Goal: Information Seeking & Learning: Learn about a topic

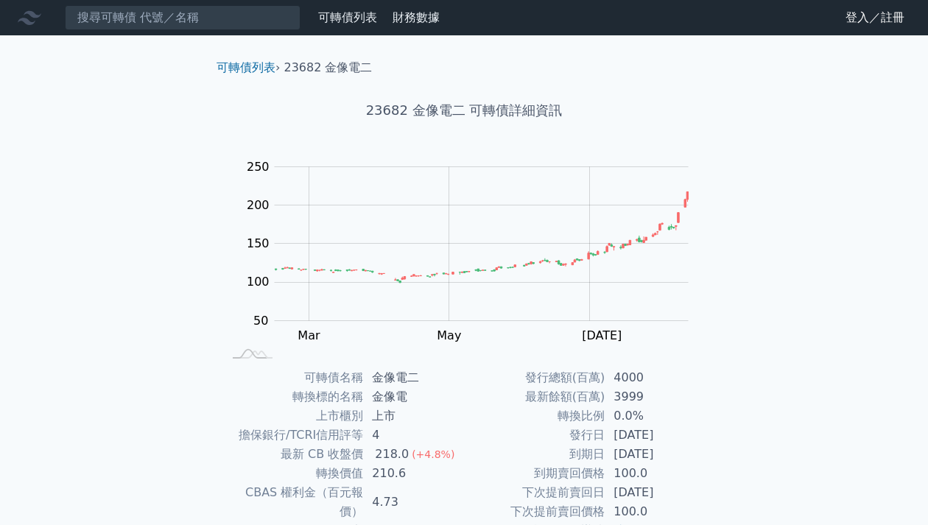
scroll to position [156, 0]
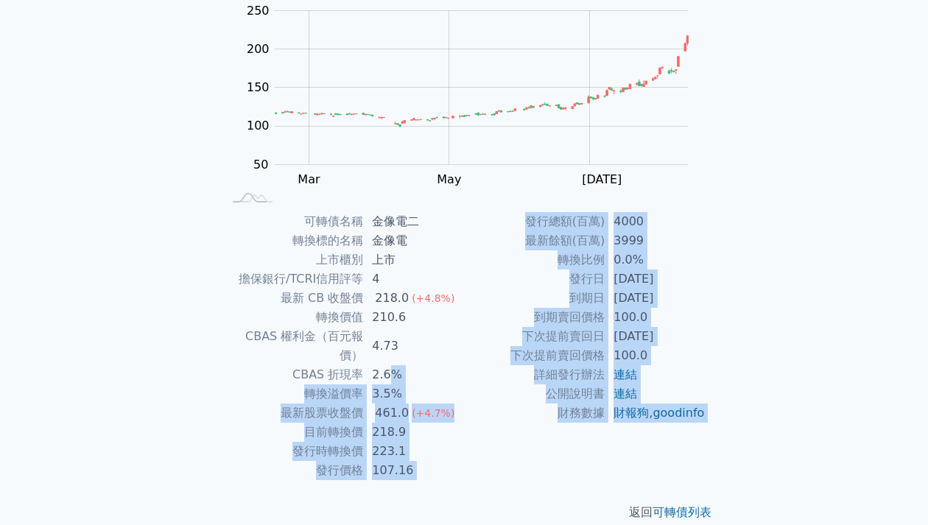
click at [445, 480] on div "返回 可轉債列表" at bounding box center [464, 512] width 519 height 65
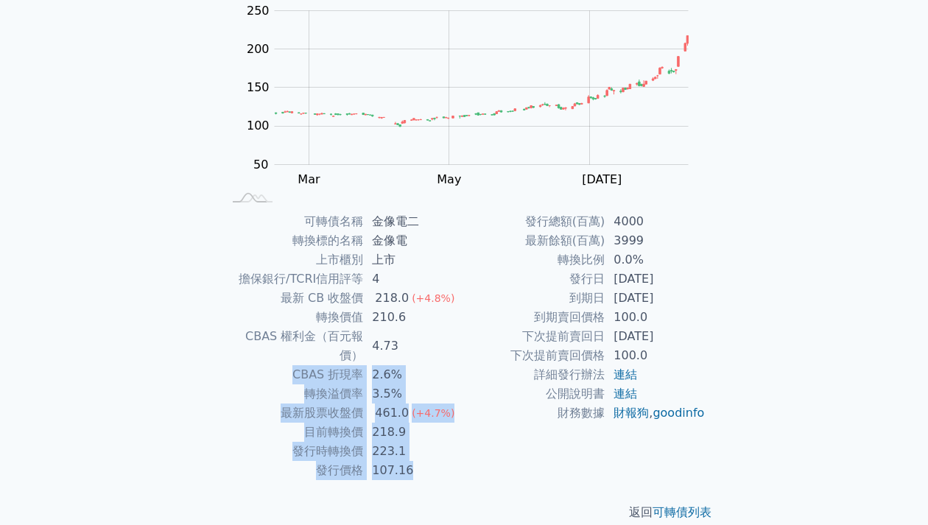
drag, startPoint x: 463, startPoint y: 345, endPoint x: 471, endPoint y: 451, distance: 105.6
click at [471, 451] on div "可轉債名稱 金像電二 轉換標的名稱 金像電 上市櫃別 上市 擔保銀行/TCRI信用評等 4 最新 CB 收盤價 218.0 (+4.8%) 轉換價值 210.…" at bounding box center [464, 346] width 519 height 268
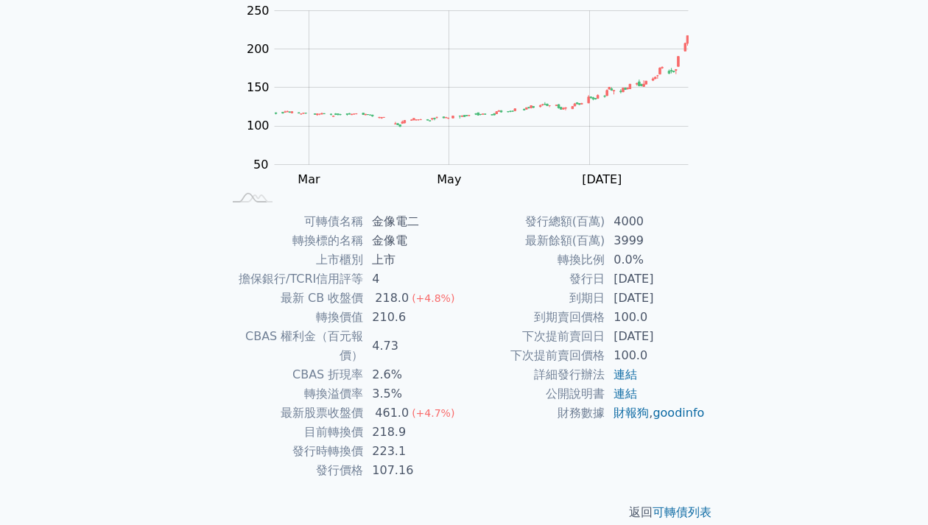
click at [468, 423] on td "財務數據" at bounding box center [534, 413] width 141 height 19
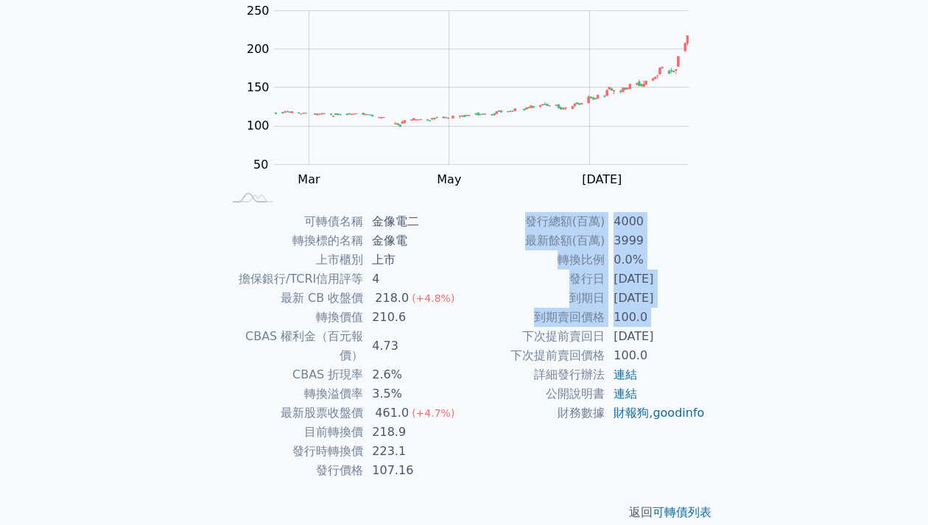
drag, startPoint x: 505, startPoint y: 361, endPoint x: 503, endPoint y: 457, distance: 95.8
click at [503, 457] on div "發行總額(百萬) 4000 最新餘額(百萬) 3999 轉換比例 0.0% 發行日 [DATE] 到期日 [DATE] 到期賣回價格 100.0 下次提前賣回…" at bounding box center [585, 346] width 242 height 268
click at [501, 454] on div "發行總額(百萬) 4000 最新餘額(百萬) 3999 轉換比例 0.0% 發行日 [DATE] 到期日 [DATE] 到期賣回價格 100.0 下次提前賣回…" at bounding box center [585, 346] width 242 height 268
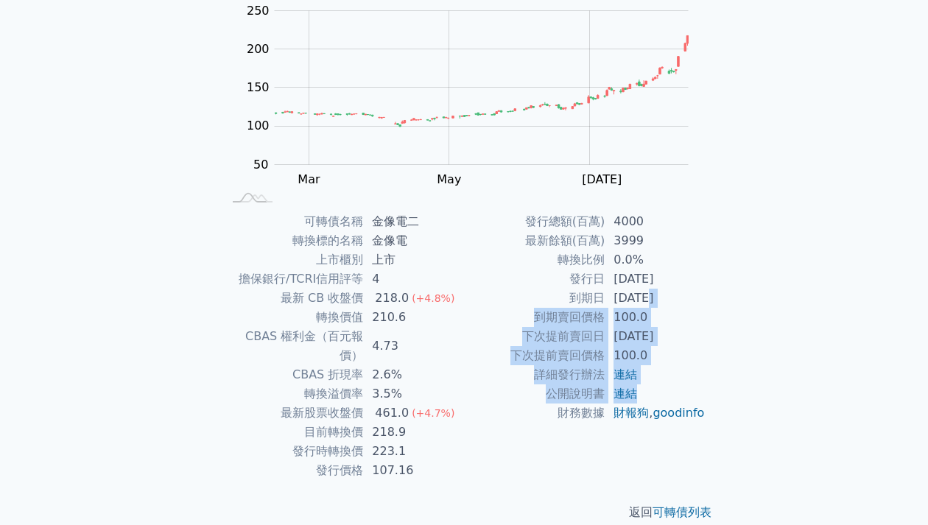
drag, startPoint x: 653, startPoint y: 322, endPoint x: 674, endPoint y: 398, distance: 79.5
click at [674, 398] on tbody "發行總額(百萬) 4000 最新餘額(百萬) 3999 轉換比例 0.0% 發行日 [DATE] 到期日 [DATE] 到期賣回價格 100.0 下次提前賣回…" at bounding box center [585, 317] width 242 height 211
click at [684, 325] on td "100.0" at bounding box center [655, 317] width 101 height 19
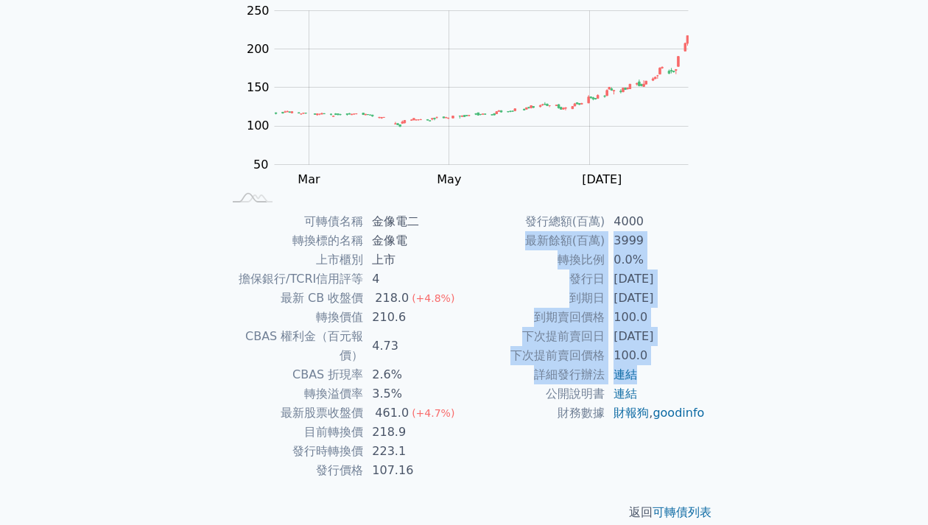
drag, startPoint x: 656, startPoint y: 241, endPoint x: 671, endPoint y: 378, distance: 137.9
click at [671, 378] on tbody "發行總額(百萬) 4000 最新餘額(百萬) 3999 轉換比例 0.0% 發行日 [DATE] 到期日 [DATE] 到期賣回價格 100.0 下次提前賣回…" at bounding box center [585, 317] width 242 height 211
click at [671, 378] on td "連結" at bounding box center [655, 374] width 101 height 19
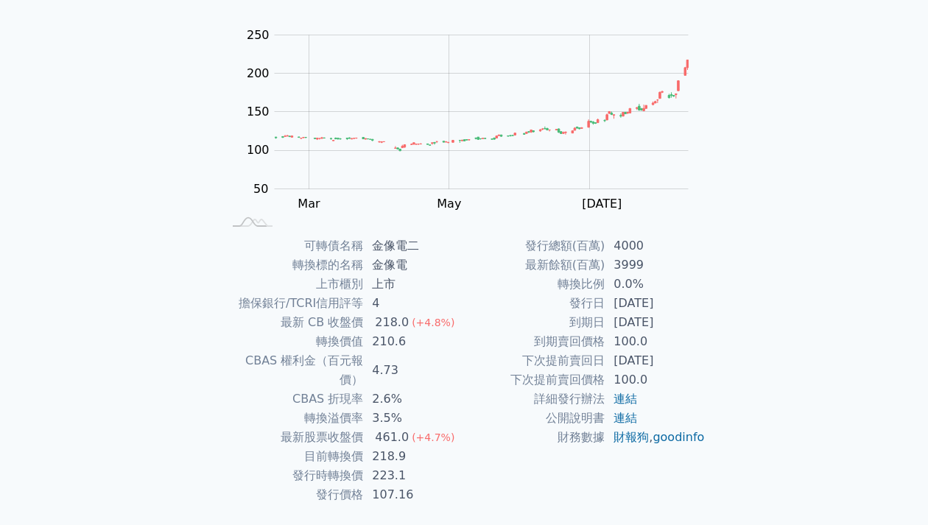
scroll to position [147, 0]
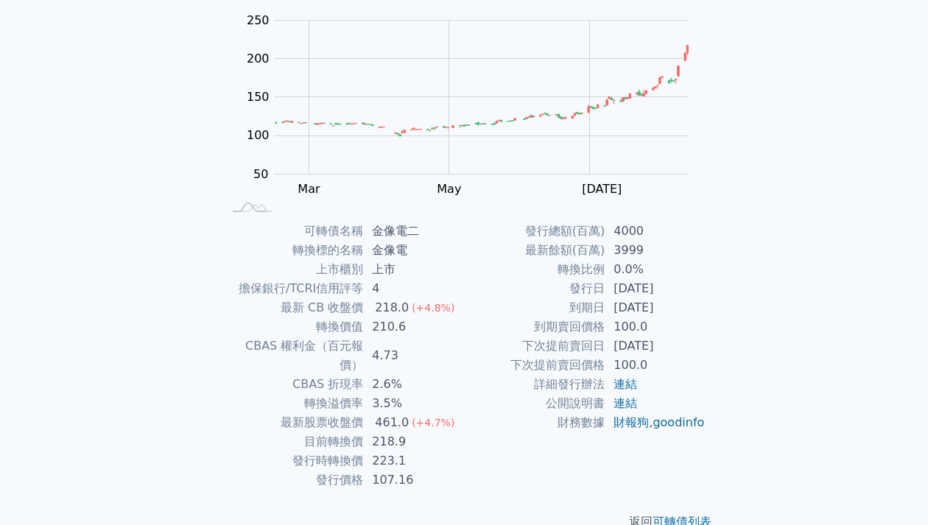
drag, startPoint x: 689, startPoint y: 275, endPoint x: 695, endPoint y: 351, distance: 76.2
click at [695, 351] on tbody "發行總額(百萬) 4000 最新餘額(百萬) 3999 轉換比例 0.0% 發行日 [DATE] 到期日 [DATE] 到期賣回價格 100.0 下次提前賣回…" at bounding box center [585, 327] width 242 height 211
click at [695, 351] on td "[DATE]" at bounding box center [655, 346] width 101 height 19
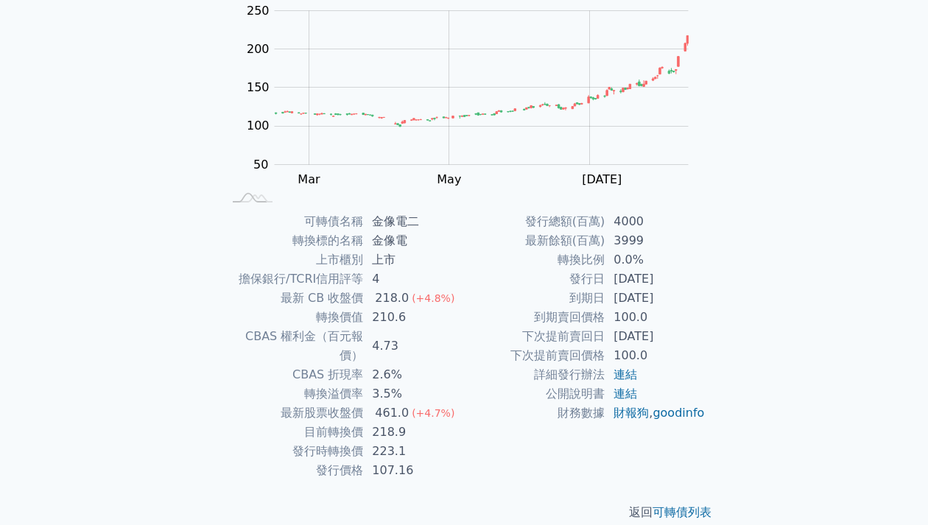
scroll to position [0, 0]
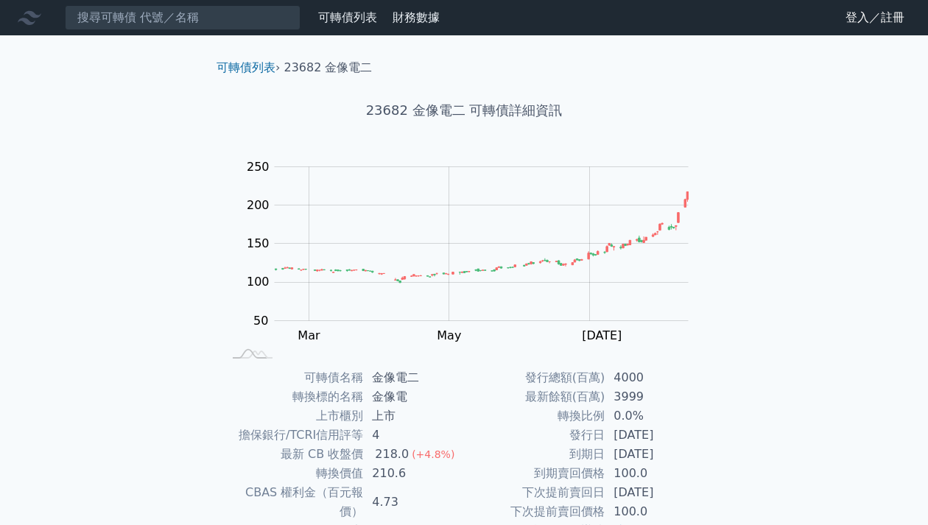
drag, startPoint x: 723, startPoint y: 398, endPoint x: 635, endPoint y: 1, distance: 407.3
